Goal: Information Seeking & Learning: Learn about a topic

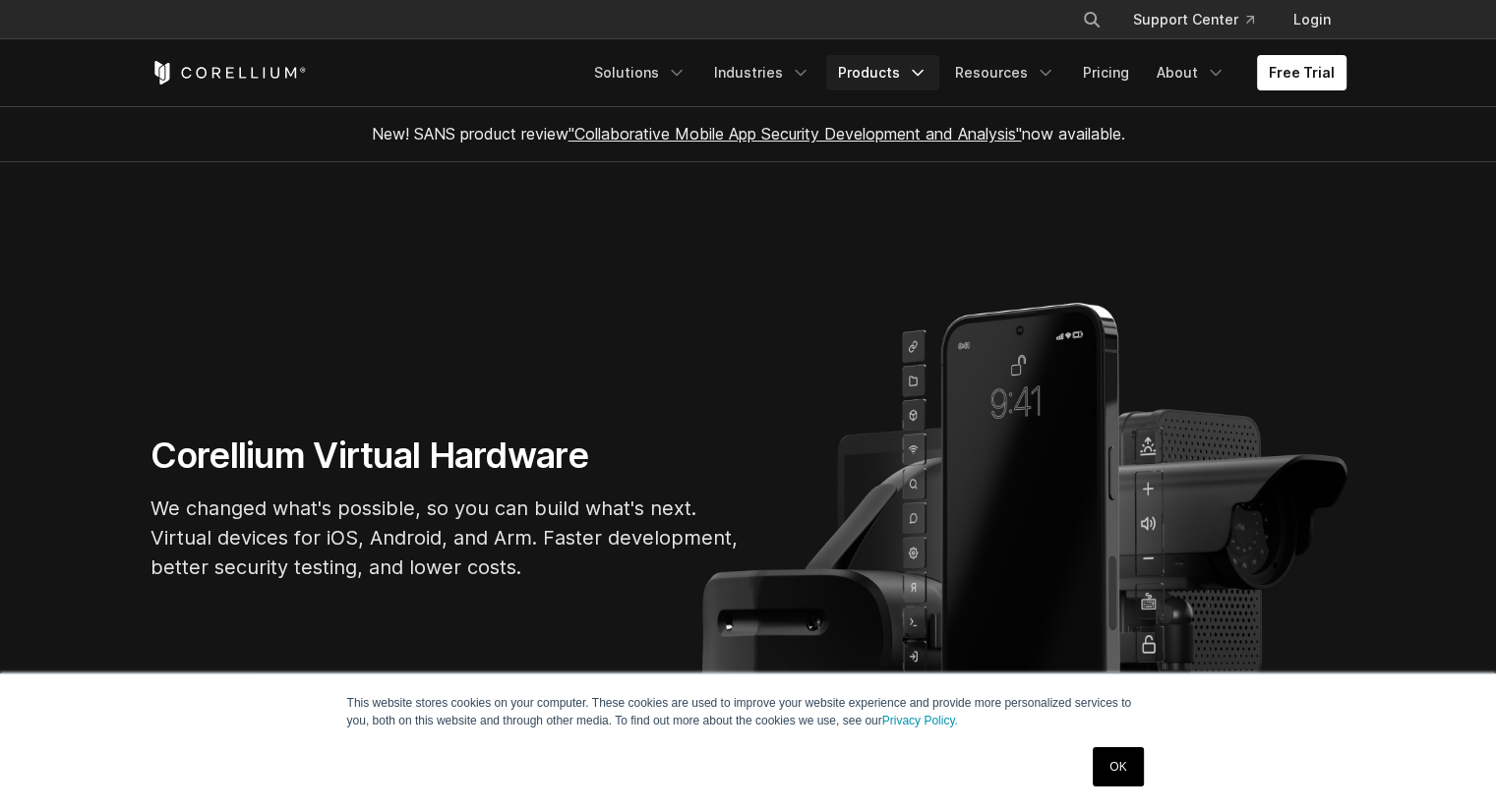
drag, startPoint x: 0, startPoint y: 0, endPoint x: 860, endPoint y: 76, distance: 863.4
click at [860, 76] on link "Products" at bounding box center [882, 72] width 113 height 35
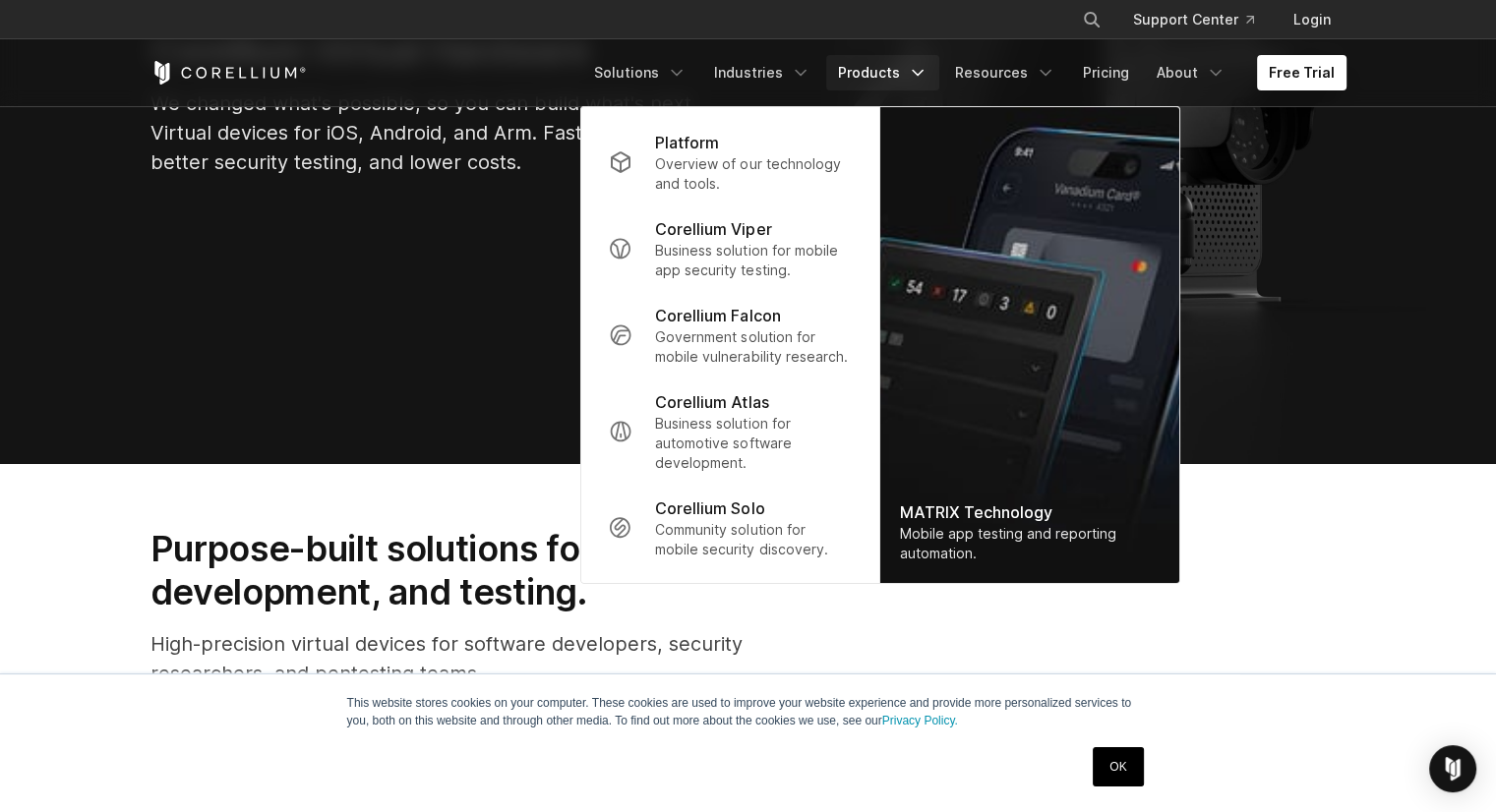
scroll to position [491, 0]
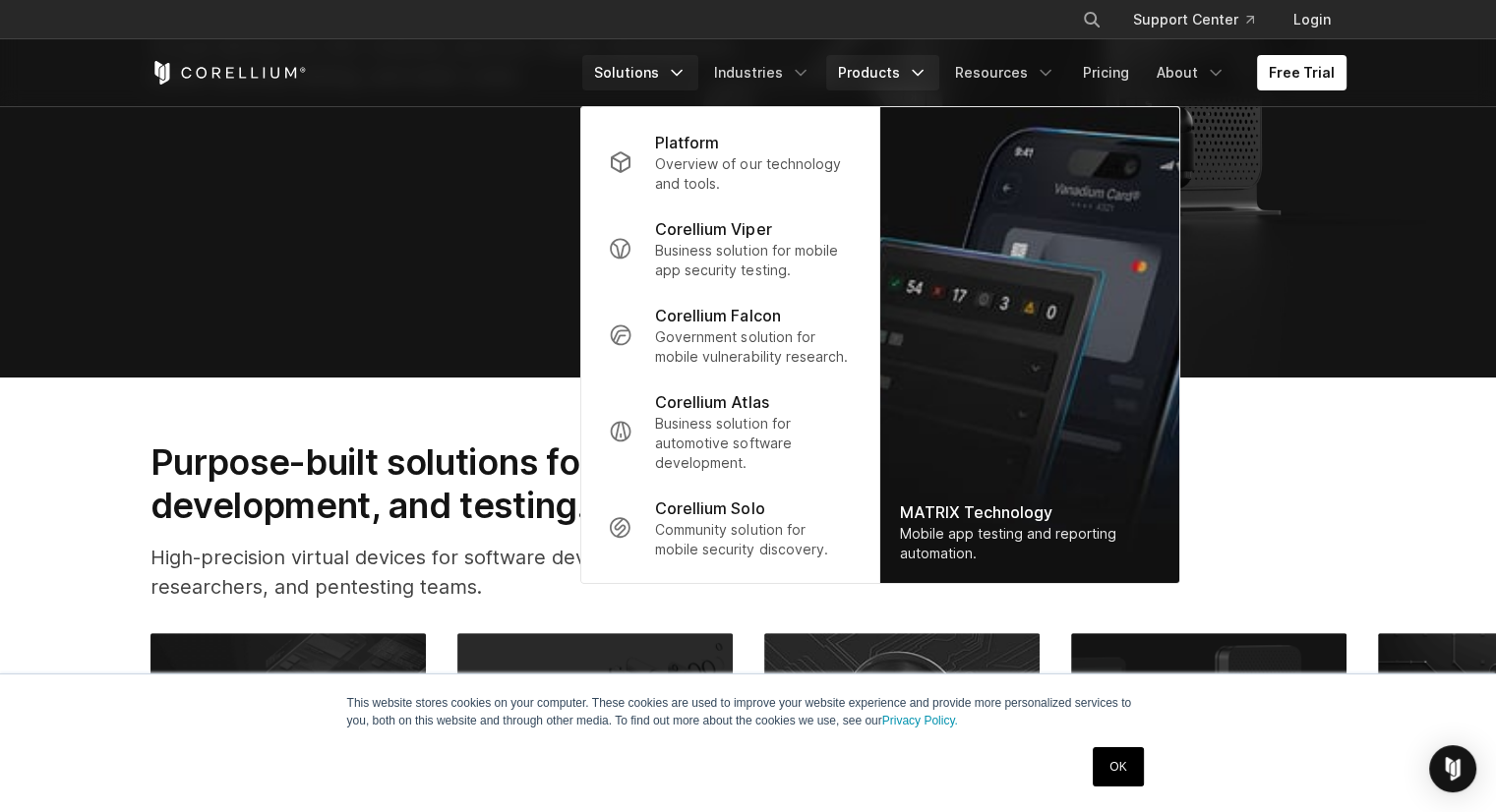
click at [619, 72] on link "Solutions" at bounding box center [641, 72] width 116 height 35
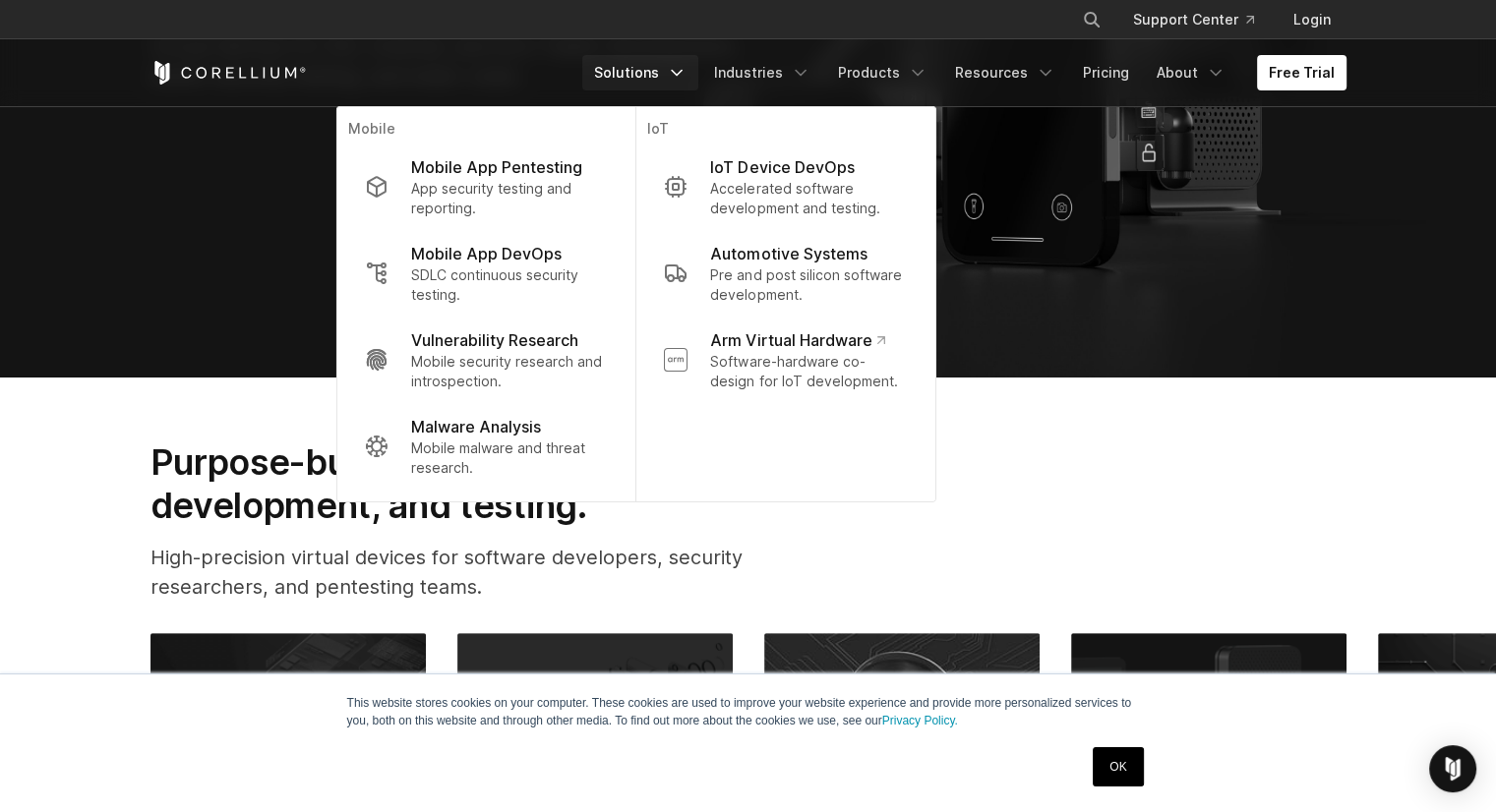
click at [1196, 496] on div "Purpose-built solutions for research, development, and testing. High-precision …" at bounding box center [748, 529] width 1235 height 178
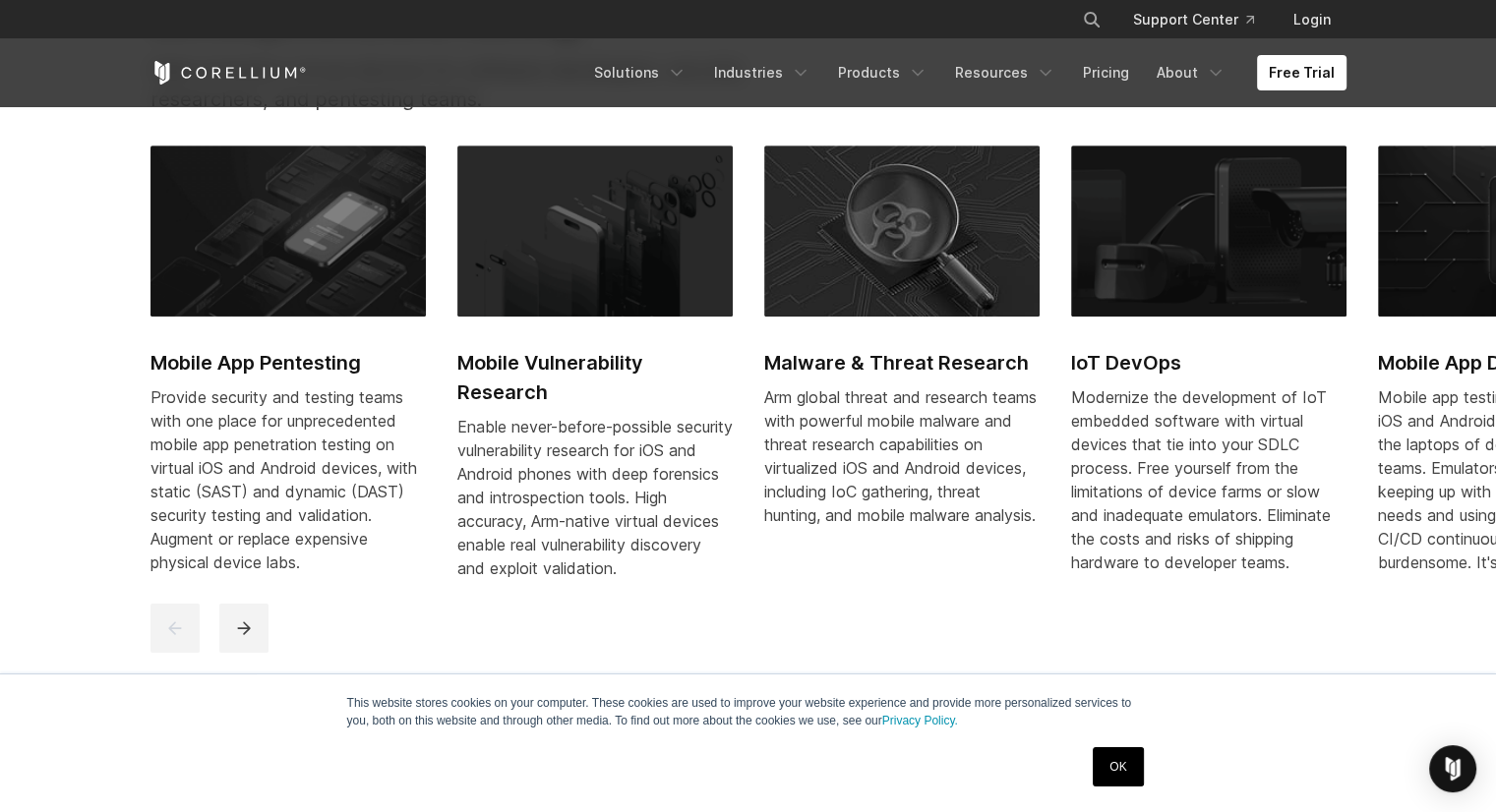
scroll to position [983, 0]
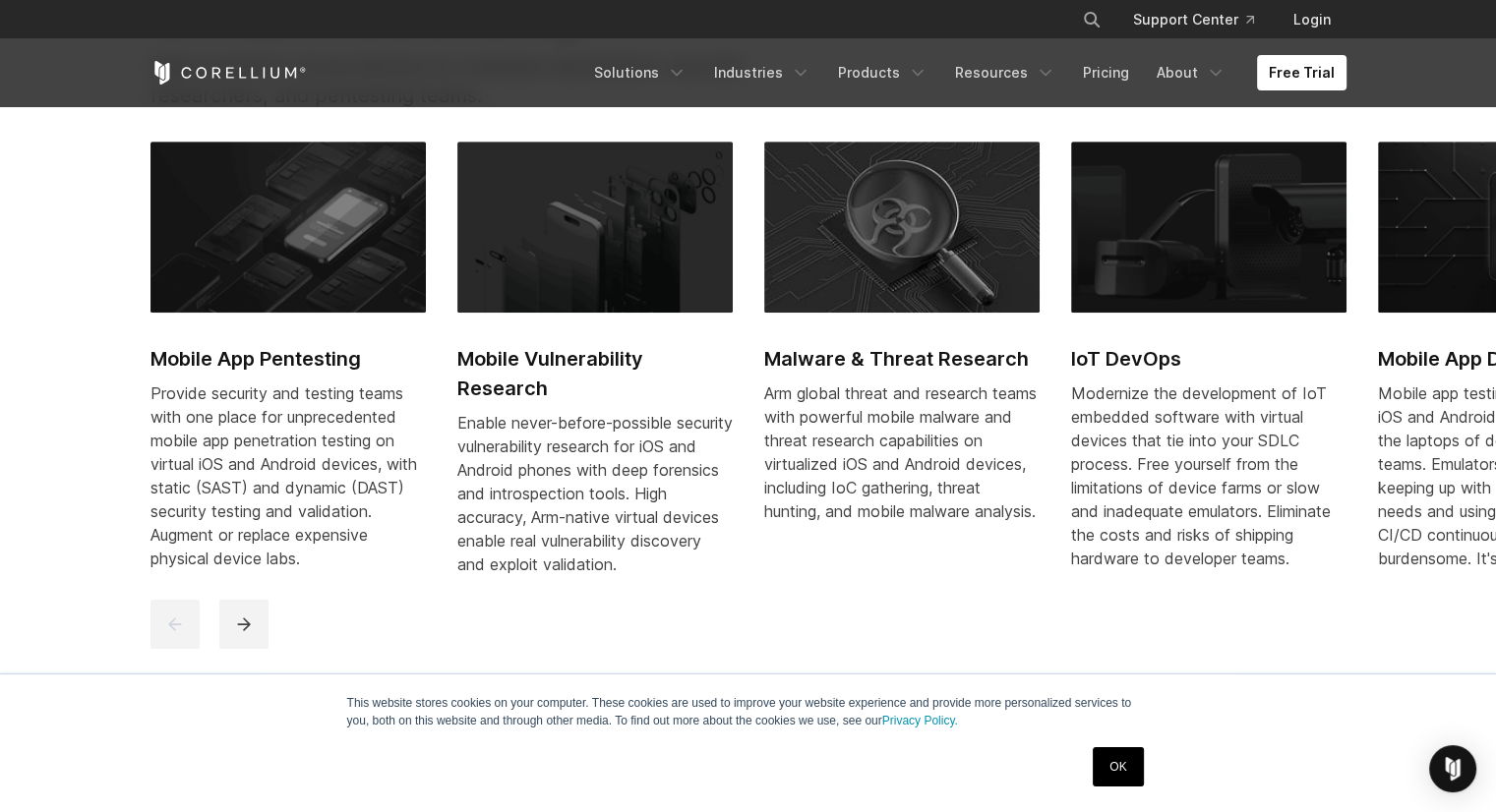
click at [1119, 773] on link "OK" at bounding box center [1117, 766] width 50 height 39
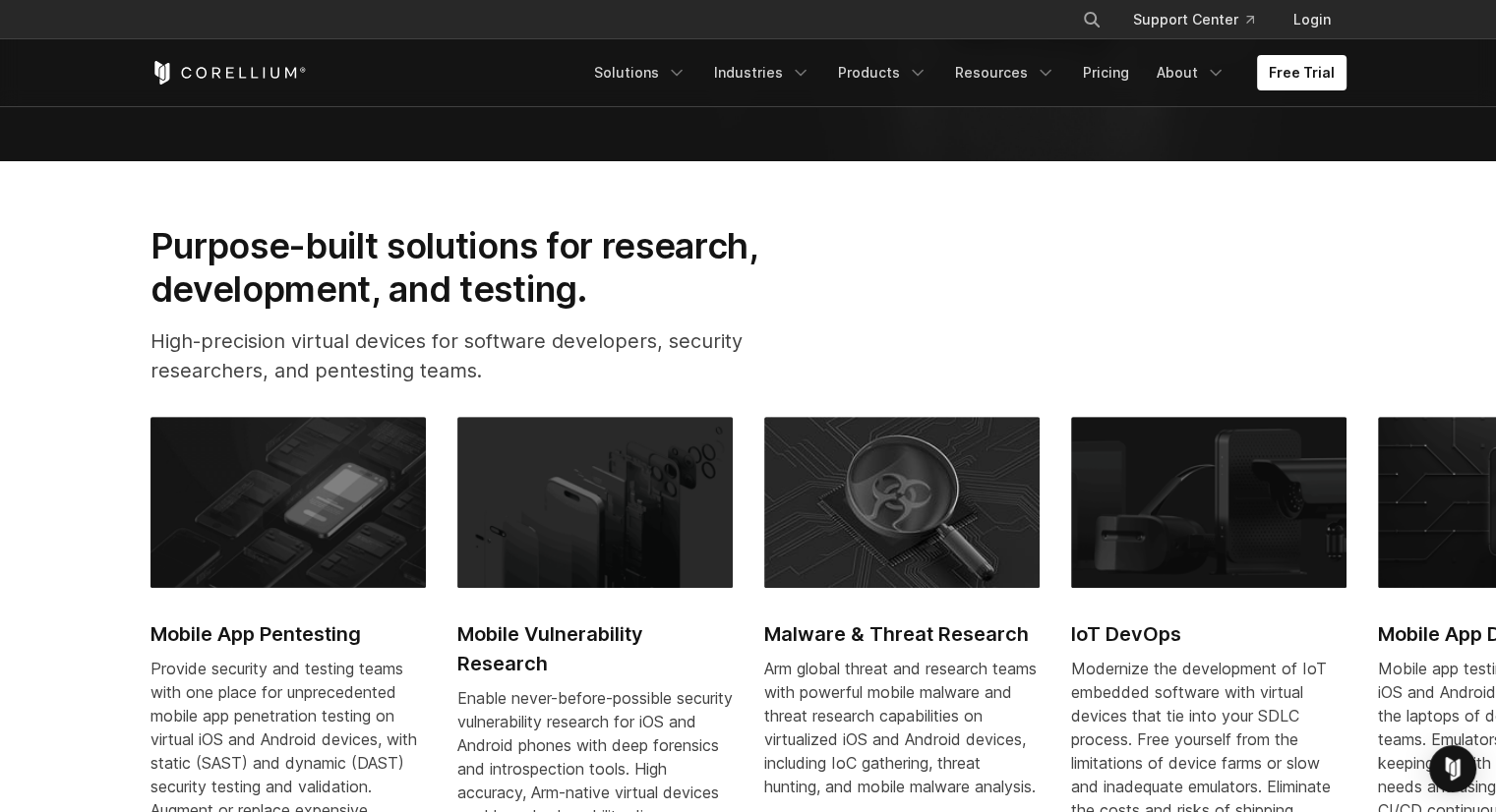
scroll to position [688, 0]
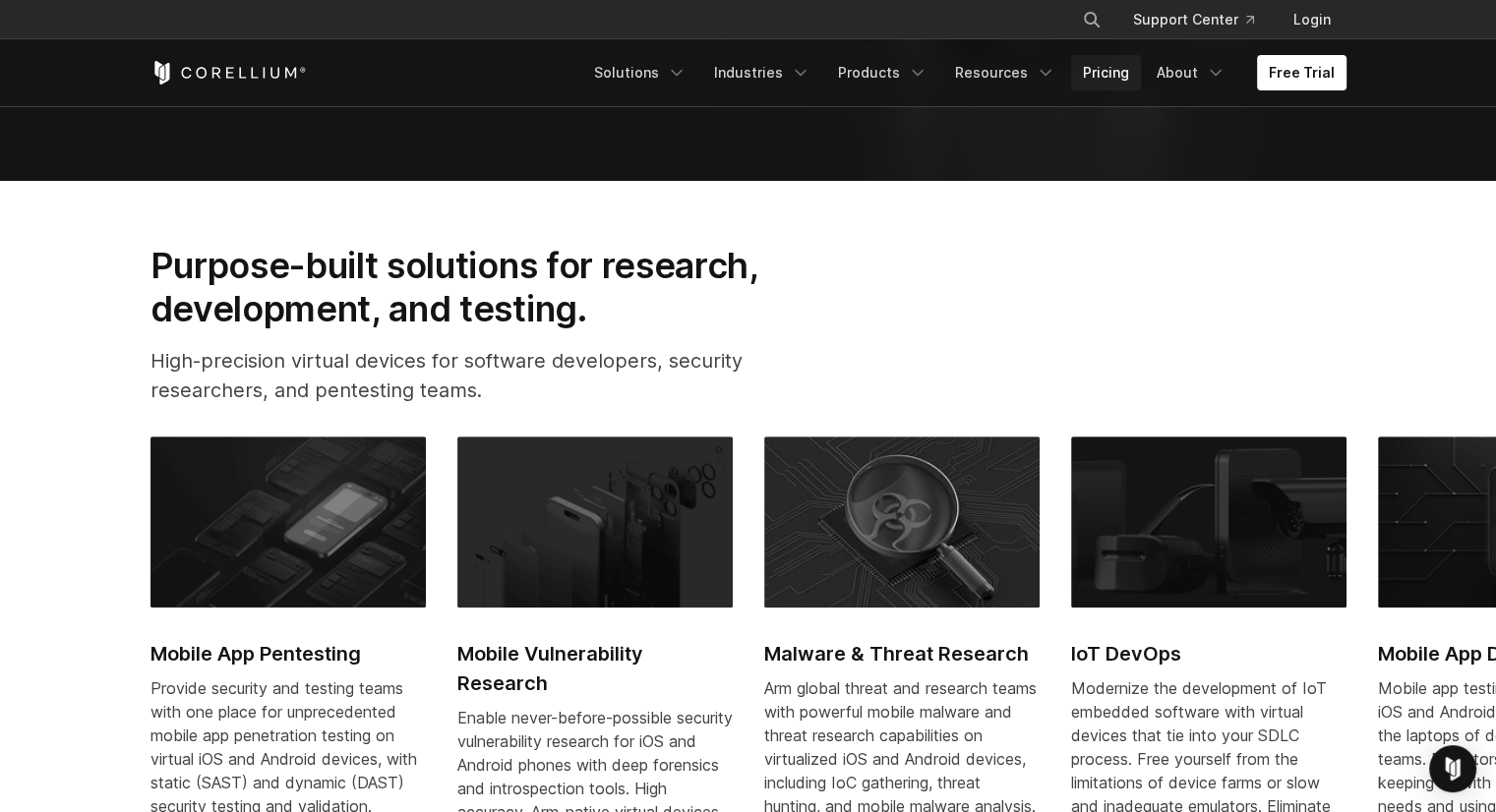
click at [1117, 63] on link "Pricing" at bounding box center [1106, 72] width 70 height 35
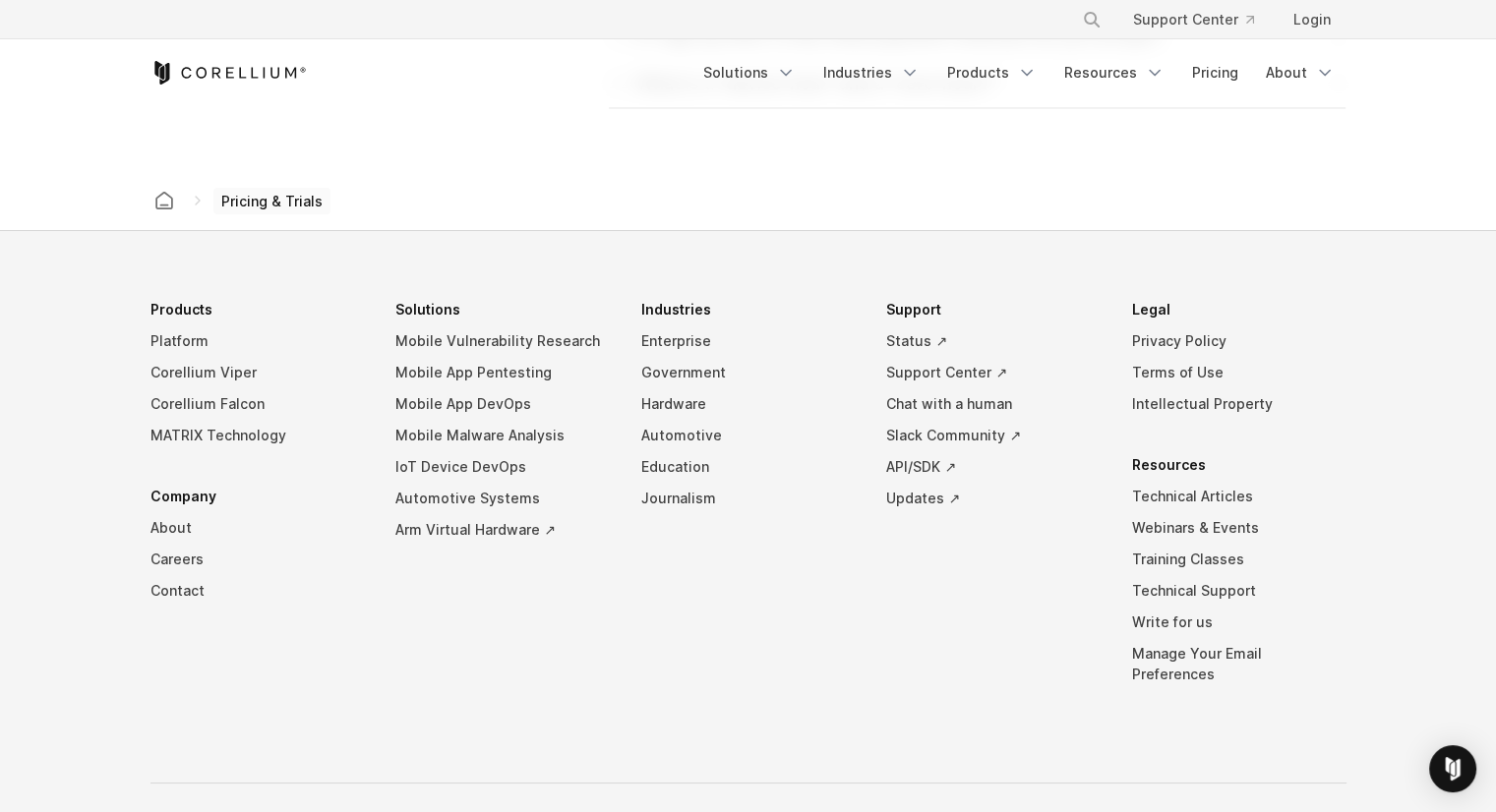
scroll to position [3441, 0]
